Goal: Check status

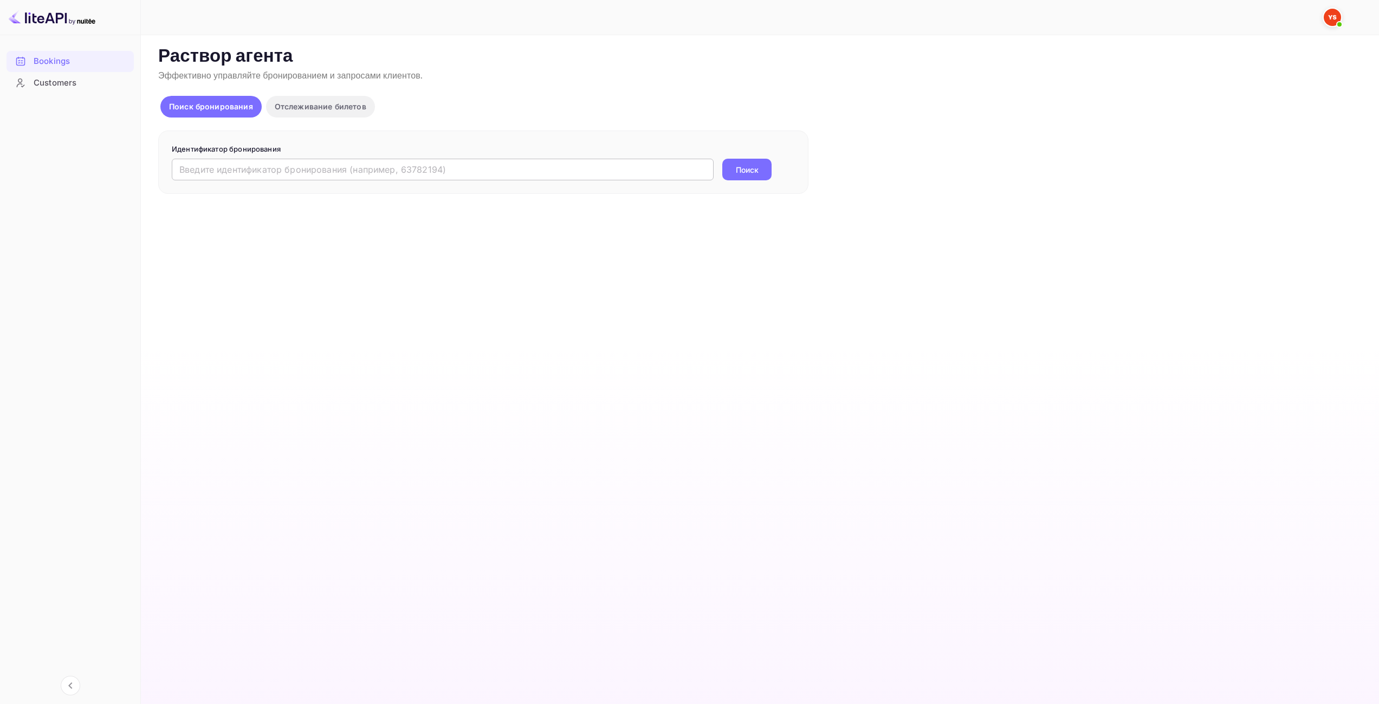
drag, startPoint x: 596, startPoint y: 181, endPoint x: 596, endPoint y: 175, distance: 6.5
click at [596, 181] on div "Идентификатор бронирования ​ Поиск" at bounding box center [483, 163] width 650 height 64
click at [596, 174] on input "text" at bounding box center [443, 170] width 542 height 22
paste input "5265589297"
click at [748, 167] on ya-tr-span "Поиск" at bounding box center [747, 169] width 23 height 11
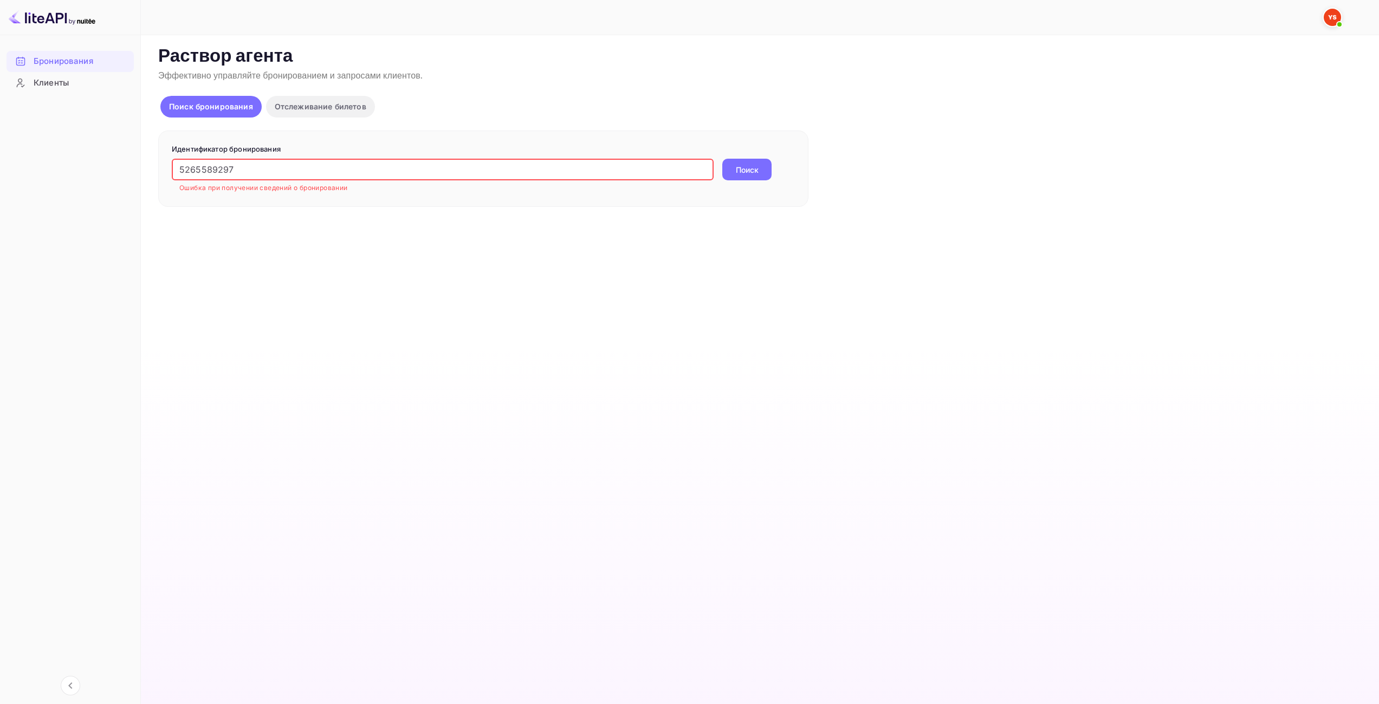
drag, startPoint x: 536, startPoint y: 170, endPoint x: 0, endPoint y: 210, distance: 537.3
click at [0, 210] on div "Бронирования Клиенты Now you can check your travel website directly from the li…" at bounding box center [689, 352] width 1379 height 704
paste input "9869978"
type input "9869978"
click at [761, 160] on button "Поиск" at bounding box center [746, 170] width 49 height 22
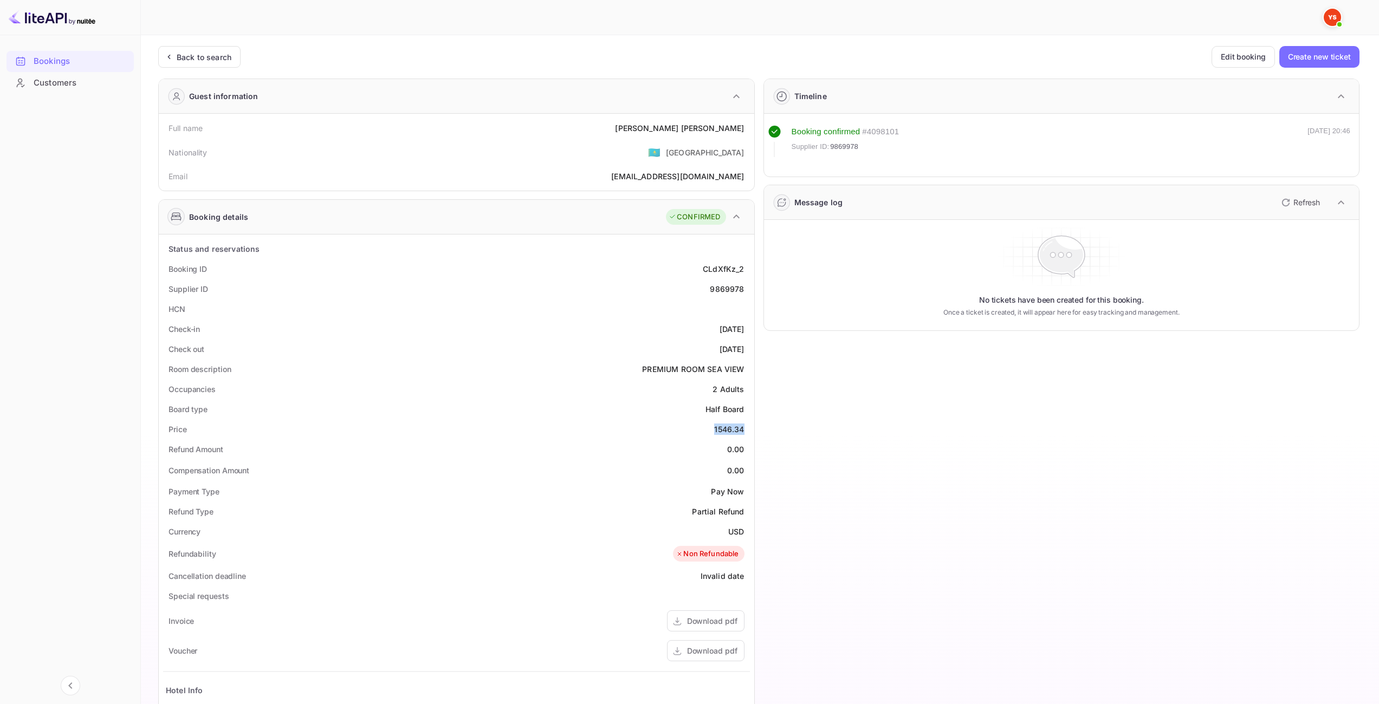
drag, startPoint x: 707, startPoint y: 427, endPoint x: 750, endPoint y: 430, distance: 43.4
click at [750, 430] on div "Status and reservations Booking ID CLdXfKz_2 Supplier ID 9869978 HCN Check-in […" at bounding box center [456, 554] width 595 height 639
copy div "1546.34"
drag, startPoint x: 728, startPoint y: 535, endPoint x: 742, endPoint y: 533, distance: 14.2
click at [742, 533] on ya-tr-span "USD" at bounding box center [736, 531] width 16 height 9
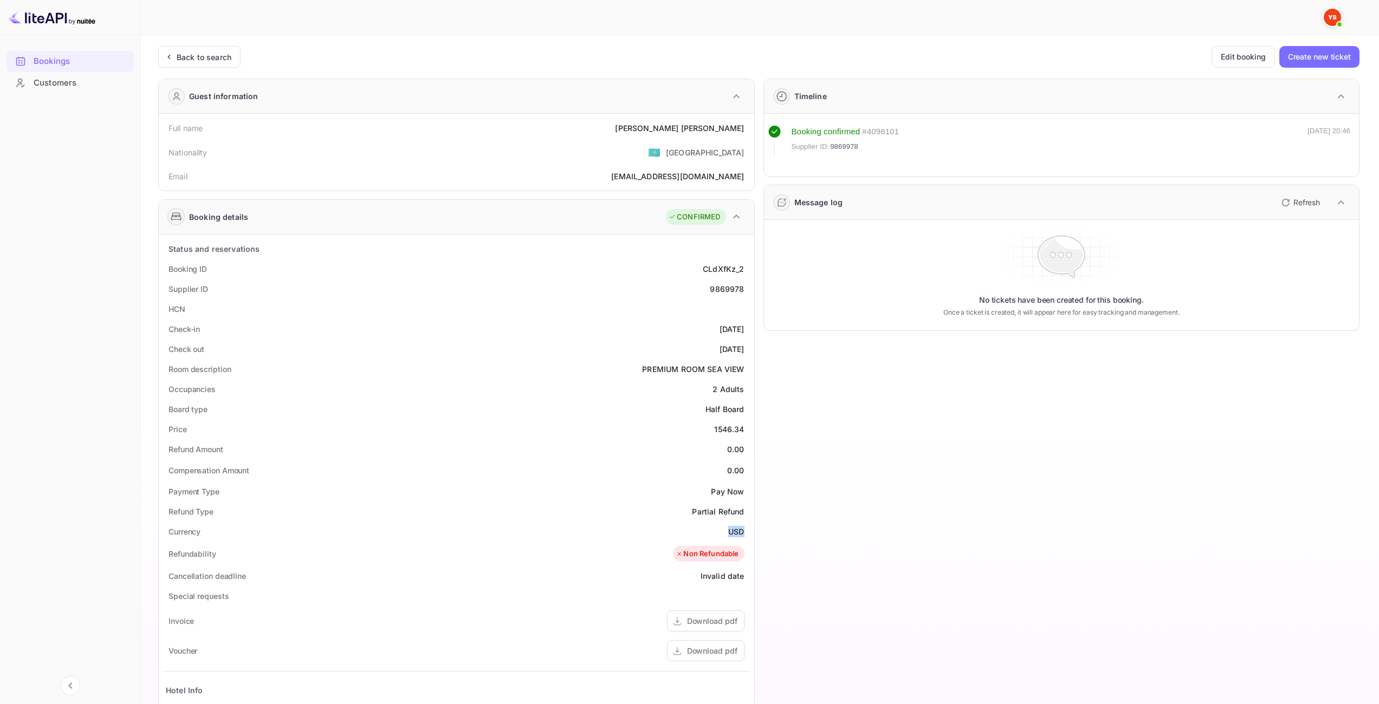
copy ya-tr-span "USD"
drag, startPoint x: 696, startPoint y: 127, endPoint x: 749, endPoint y: 130, distance: 53.2
click at [749, 130] on div "Full name [PERSON_NAME]" at bounding box center [456, 128] width 587 height 20
copy div "[PERSON_NAME]"
